Goal: Navigation & Orientation: Go to known website

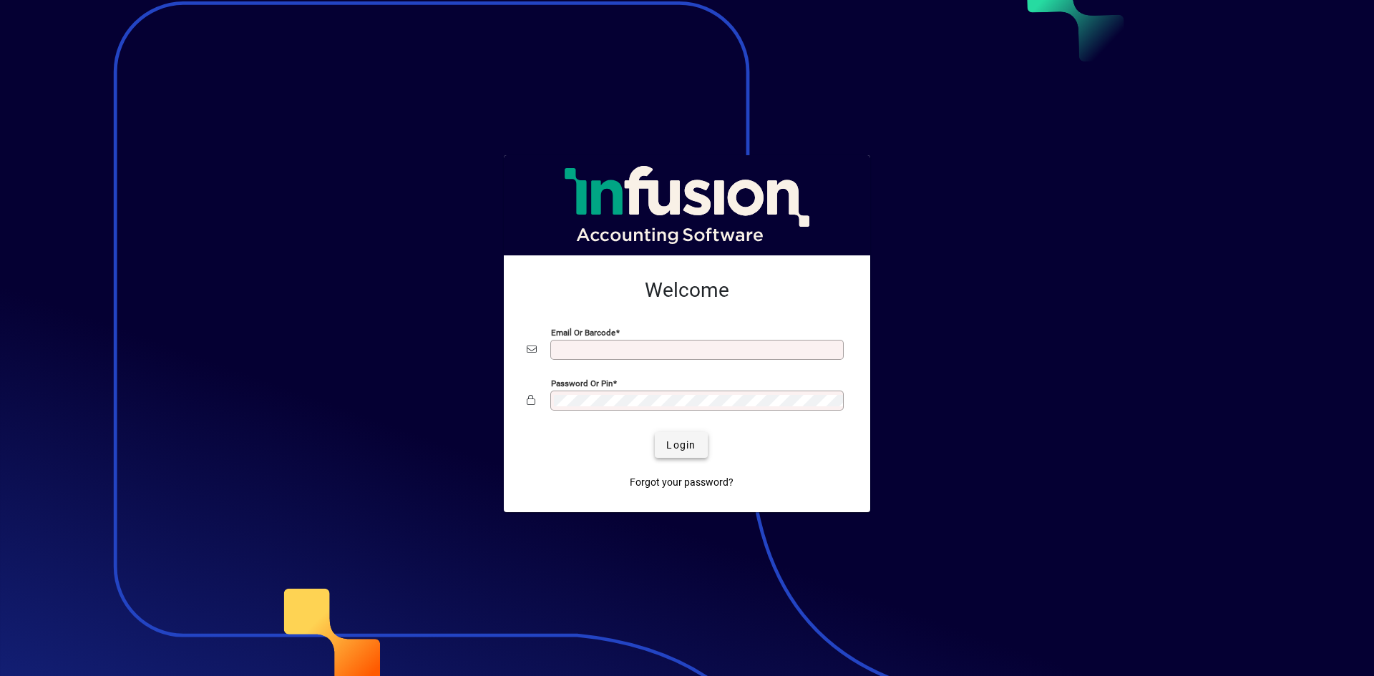
type input "**********"
click at [678, 460] on span "submit" at bounding box center [681, 445] width 52 height 34
